Goal: Register for event/course

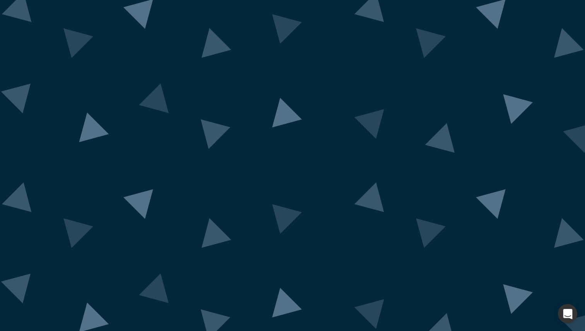
scroll to position [4, 0]
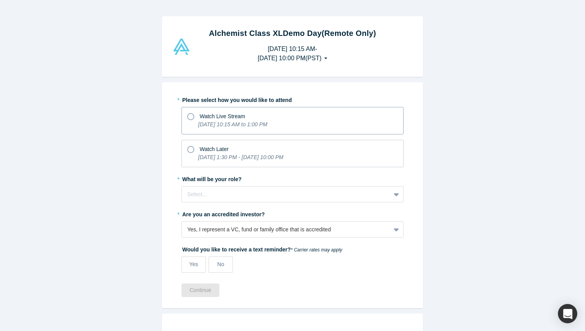
click at [191, 118] on icon at bounding box center [190, 116] width 7 height 7
click at [0, 0] on input "Watch Live Stream [DATE] 10:15 AM to 1:00 PM" at bounding box center [0, 0] width 0 height 0
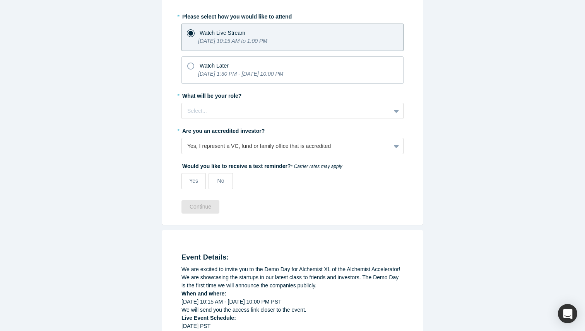
scroll to position [85, 0]
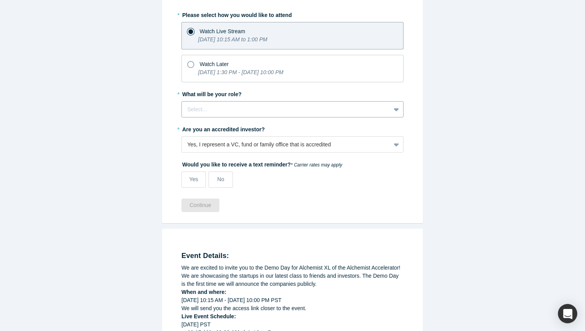
click at [228, 108] on div at bounding box center [286, 110] width 198 height 10
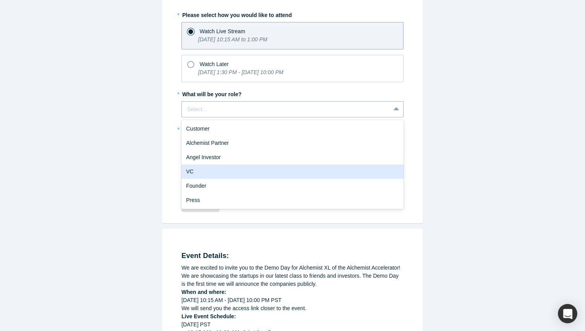
click at [232, 169] on div "VC" at bounding box center [292, 172] width 222 height 14
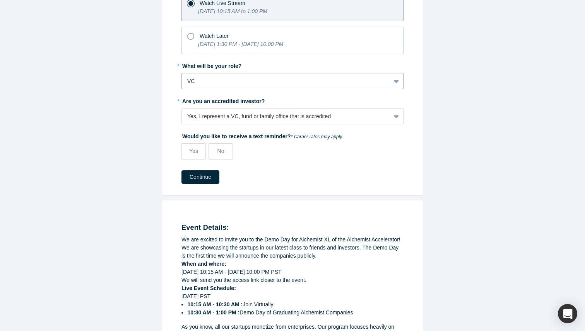
scroll to position [114, 0]
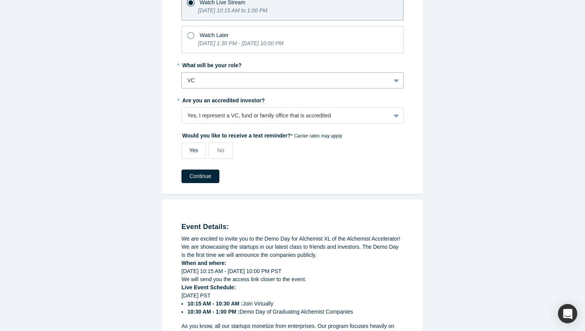
click at [189, 154] on label "Yes" at bounding box center [193, 151] width 24 height 16
click at [0, 0] on input "Yes" at bounding box center [0, 0] width 0 height 0
select select "US"
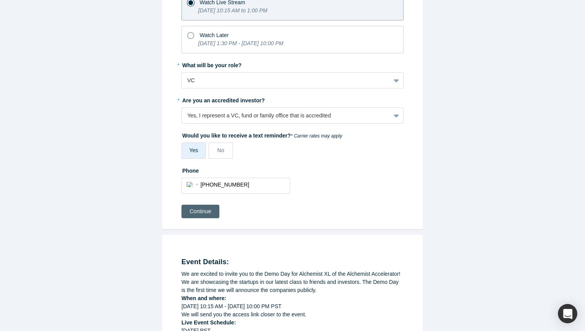
click at [191, 209] on button "Continue" at bounding box center [200, 212] width 38 height 14
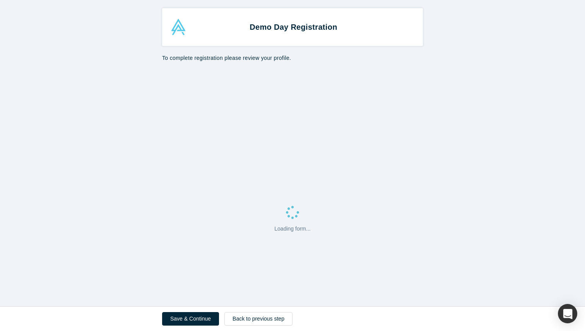
select select "US"
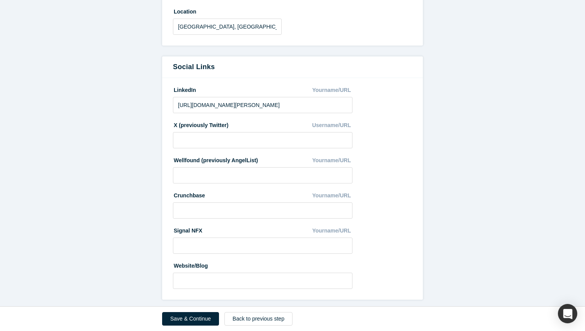
scroll to position [374, 0]
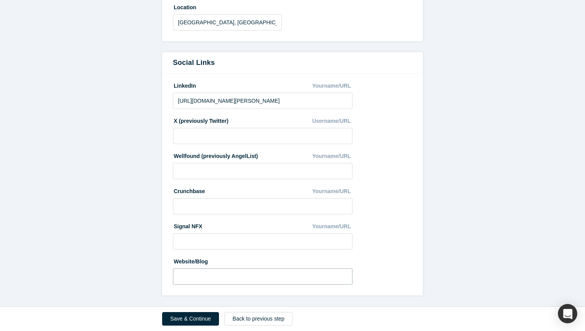
click at [187, 279] on input at bounding box center [262, 277] width 179 height 16
type input "[URL][DOMAIN_NAME]"
click at [201, 208] on input at bounding box center [262, 206] width 179 height 16
type input "c"
click at [207, 207] on input "[URL][DOMAIN_NAME]" at bounding box center [262, 206] width 179 height 16
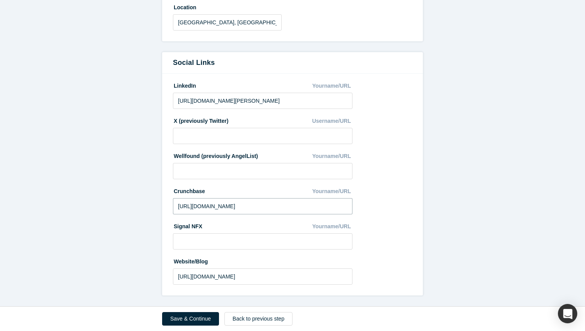
click at [207, 207] on input "[URL][DOMAIN_NAME]" at bounding box center [262, 206] width 179 height 16
click at [277, 208] on input "[URL][DOMAIN_NAME]" at bounding box center [262, 206] width 179 height 16
type input "[URL][DOMAIN_NAME][PERSON_NAME]"
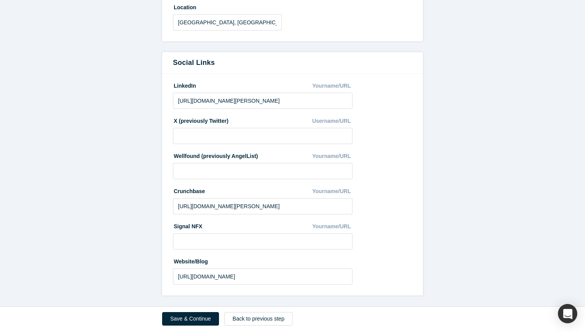
click at [395, 207] on fieldset "LinkedIn Yourname/URL [URL][DOMAIN_NAME][PERSON_NAME] X (previously Twitter) Us…" at bounding box center [292, 184] width 239 height 211
click at [196, 319] on button "Save & Continue" at bounding box center [190, 320] width 57 height 14
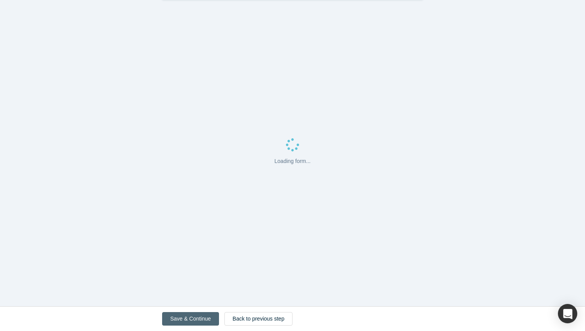
scroll to position [0, 0]
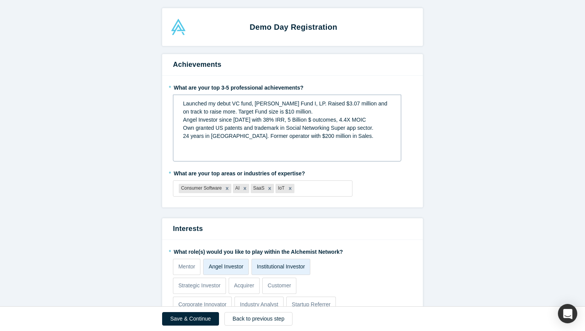
click at [334, 104] on span "Launched my debut VC fund, [PERSON_NAME] Fund I, LP. Raised $3.07 million and o…" at bounding box center [286, 108] width 206 height 14
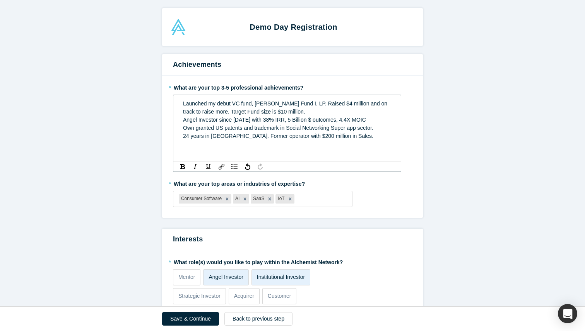
click at [189, 136] on span "24 years in [GEOGRAPHIC_DATA]. Former operator with $200 million in Sales." at bounding box center [278, 136] width 190 height 6
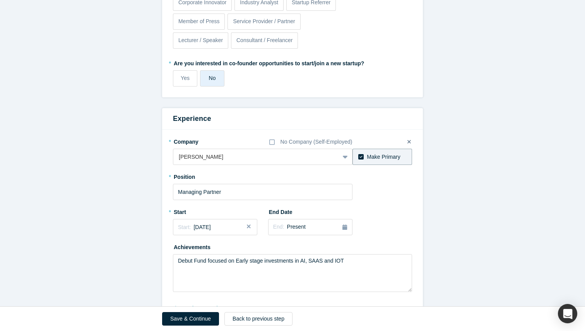
scroll to position [338, 0]
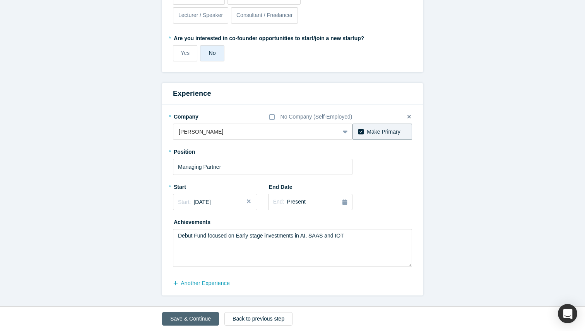
click at [185, 323] on button "Save & Continue" at bounding box center [190, 320] width 57 height 14
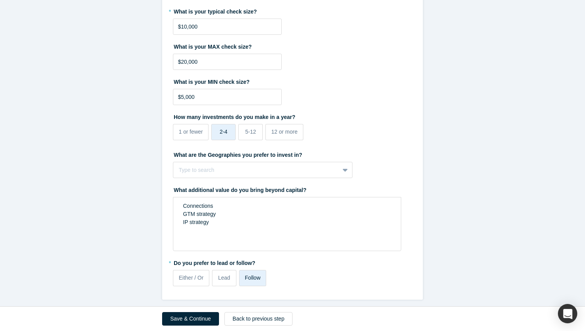
scroll to position [562, 0]
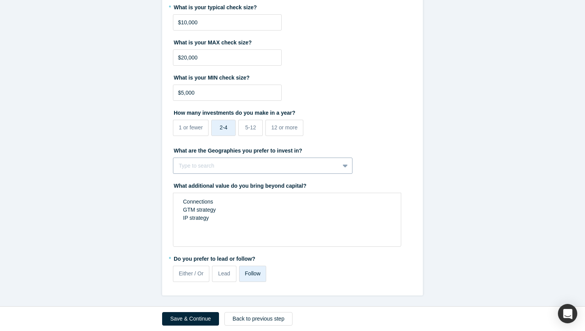
click at [199, 167] on div at bounding box center [256, 166] width 155 height 10
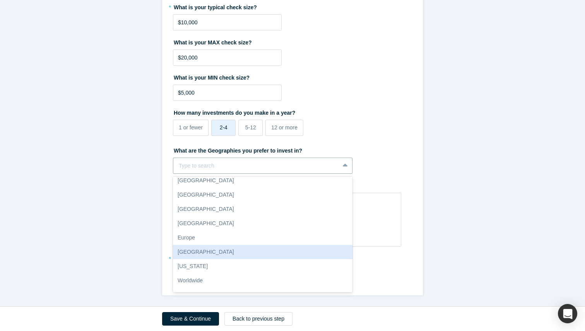
scroll to position [0, 0]
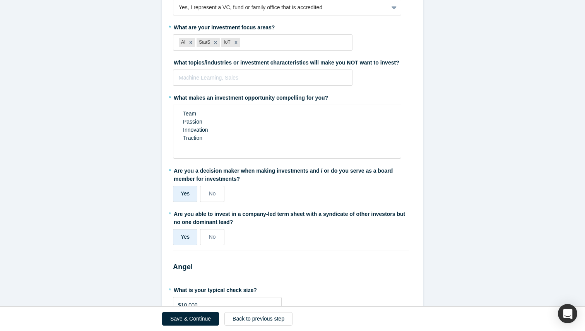
scroll to position [279, 0]
click at [222, 80] on div at bounding box center [263, 78] width 168 height 10
type input "Traction"
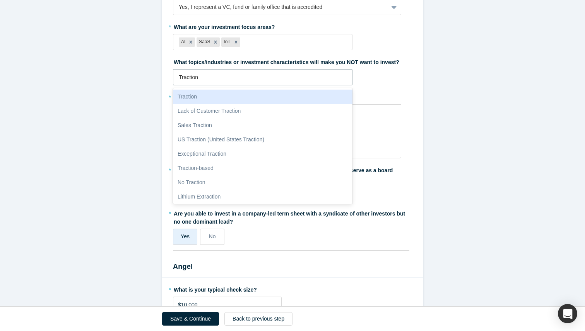
click at [206, 100] on div "Traction" at bounding box center [262, 97] width 179 height 14
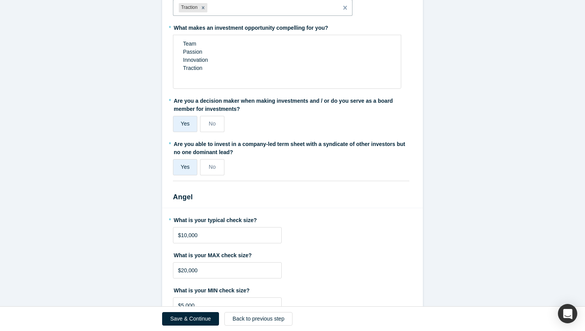
scroll to position [351, 0]
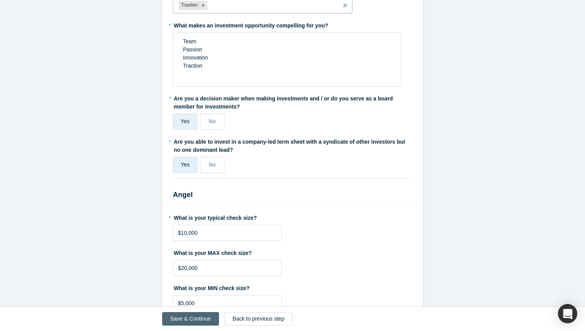
click at [183, 318] on button "Save & Continue" at bounding box center [190, 320] width 57 height 14
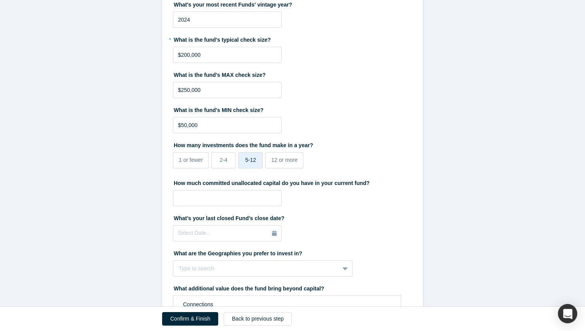
scroll to position [192, 0]
click at [185, 90] on input "$250,000" at bounding box center [227, 90] width 109 height 16
type input "$400,000"
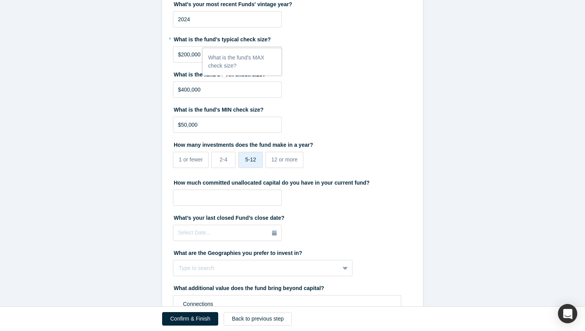
click at [127, 119] on form "Investment What type of fund is it? Institutional Strategic What investment sta…" at bounding box center [292, 130] width 585 height 536
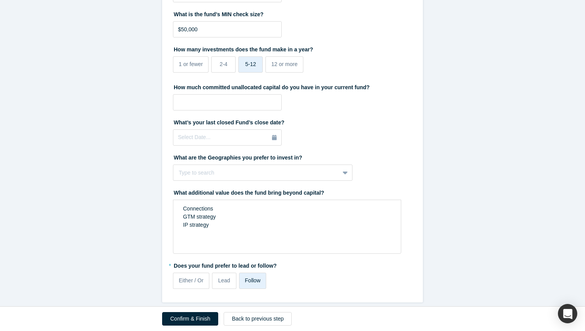
scroll to position [294, 0]
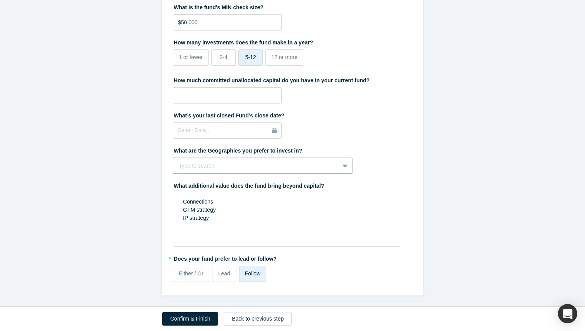
click at [192, 167] on div at bounding box center [256, 166] width 155 height 10
type input "uni"
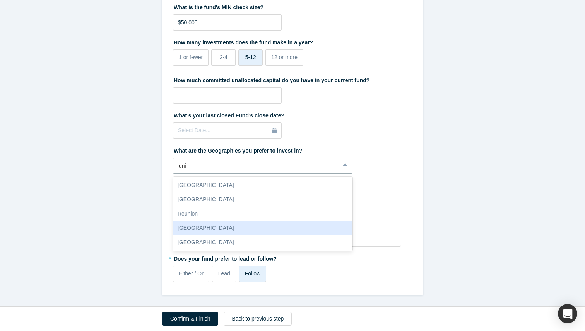
click at [202, 231] on div "[GEOGRAPHIC_DATA]" at bounding box center [262, 228] width 179 height 14
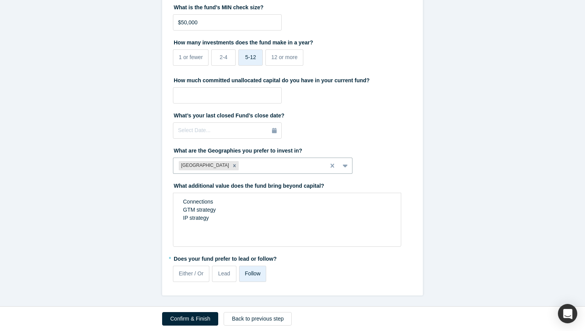
click at [144, 227] on form "Investment What type of fund is it? Institutional Strategic What investment sta…" at bounding box center [292, 28] width 585 height 536
click at [188, 320] on button "Confirm & Finish" at bounding box center [190, 320] width 56 height 14
